Goal: Information Seeking & Learning: Find specific fact

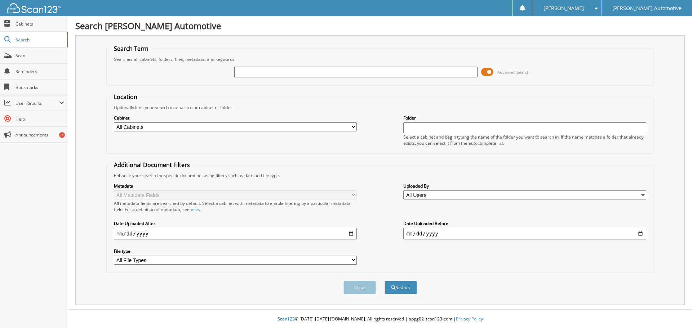
click at [332, 72] on input "text" at bounding box center [355, 72] width 243 height 11
type input "25817"
click at [384, 281] on button "Search" at bounding box center [400, 287] width 32 height 13
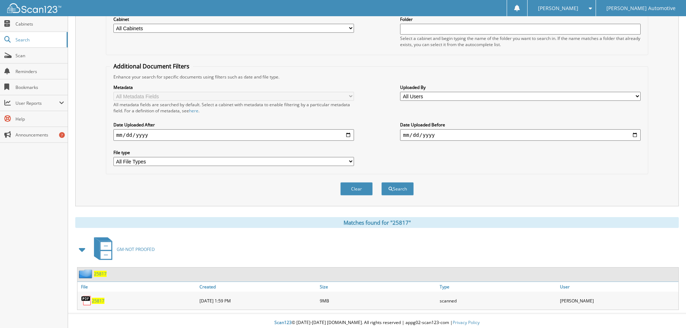
scroll to position [103, 0]
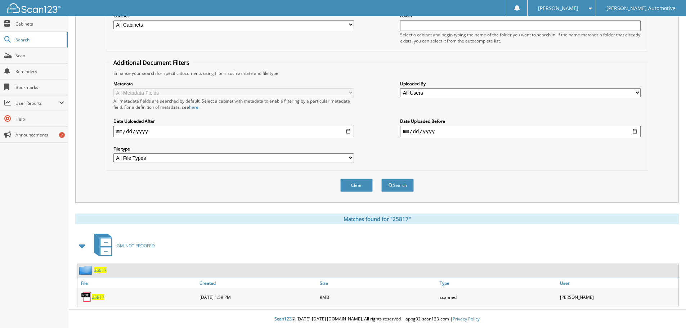
click at [100, 298] on span "25817" at bounding box center [98, 297] width 13 height 6
